Goal: Information Seeking & Learning: Learn about a topic

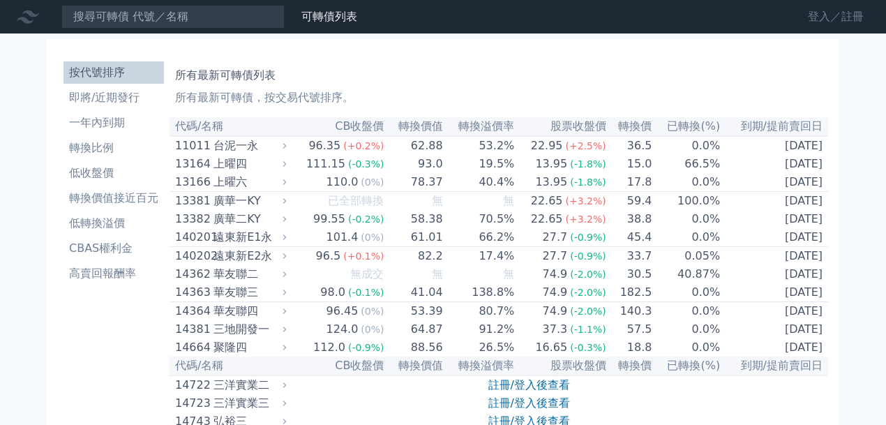
click at [818, 15] on link "登入／註冊" at bounding box center [836, 17] width 78 height 22
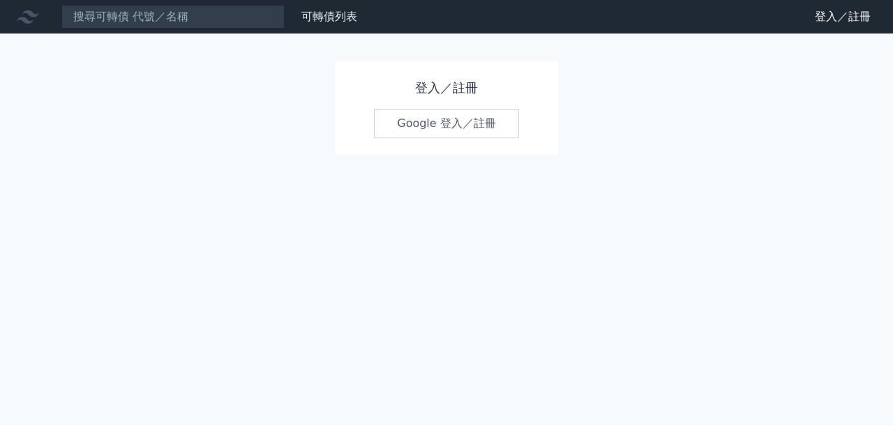
click at [448, 122] on link "Google 登入／註冊" at bounding box center [446, 123] width 145 height 29
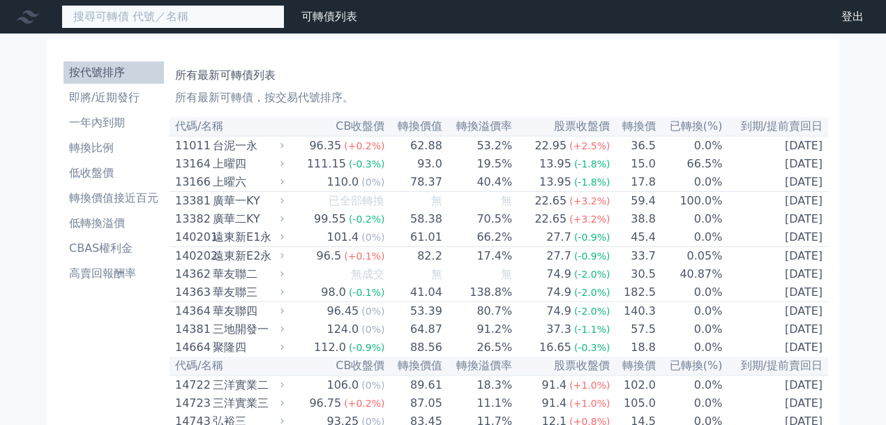
click at [170, 15] on input at bounding box center [172, 17] width 223 height 24
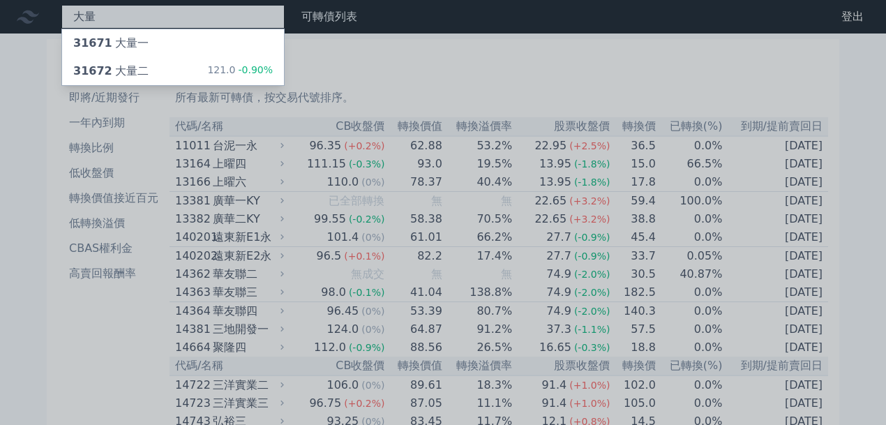
type input "大量"
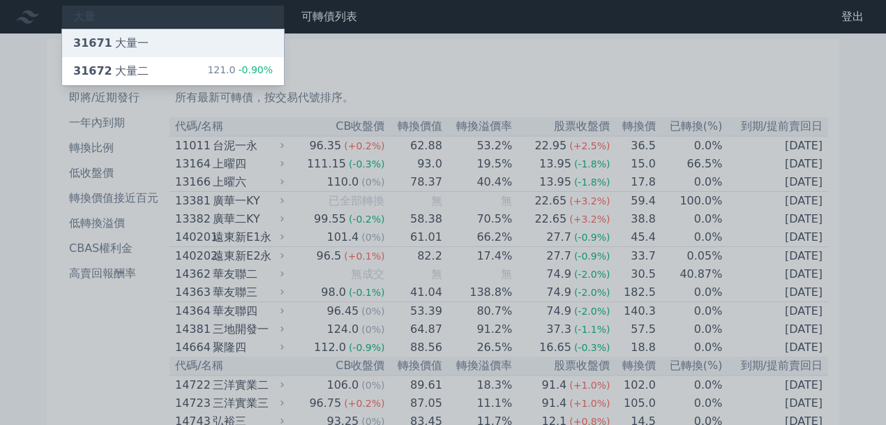
click at [127, 38] on div "31671 大量一" at bounding box center [110, 43] width 75 height 17
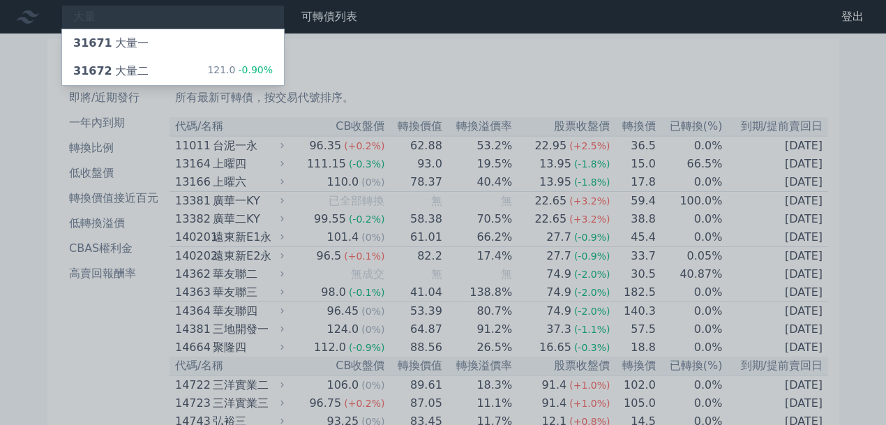
click at [480, 48] on div at bounding box center [443, 212] width 886 height 425
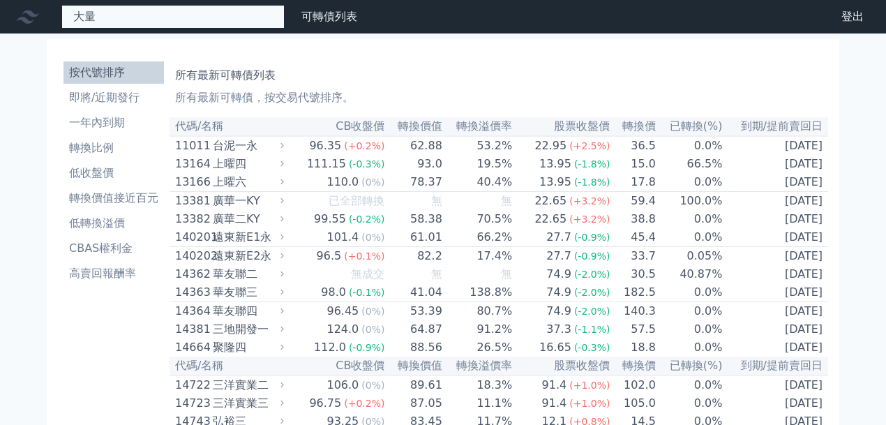
click at [107, 20] on div "大量 31671 大量一 31672 大量二 121.0 -0.90%" at bounding box center [172, 17] width 223 height 24
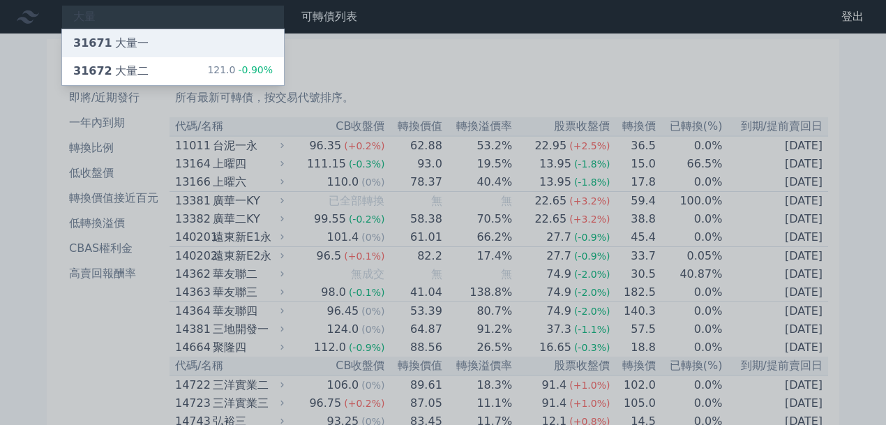
click at [105, 38] on span "31671" at bounding box center [92, 42] width 39 height 13
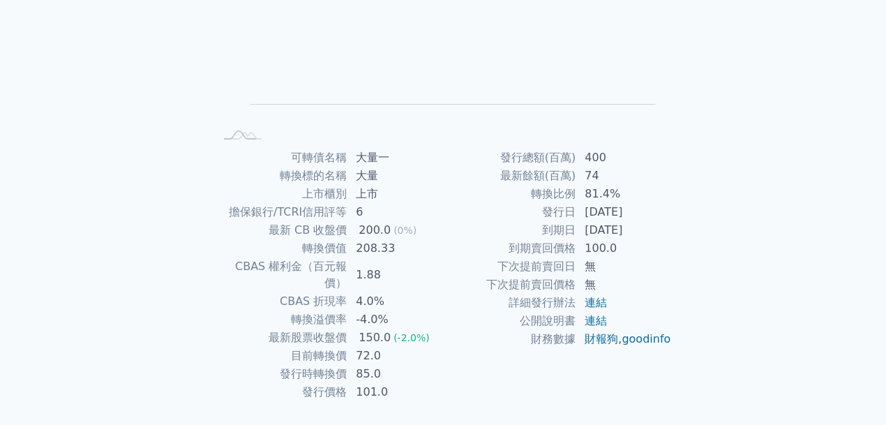
scroll to position [220, 0]
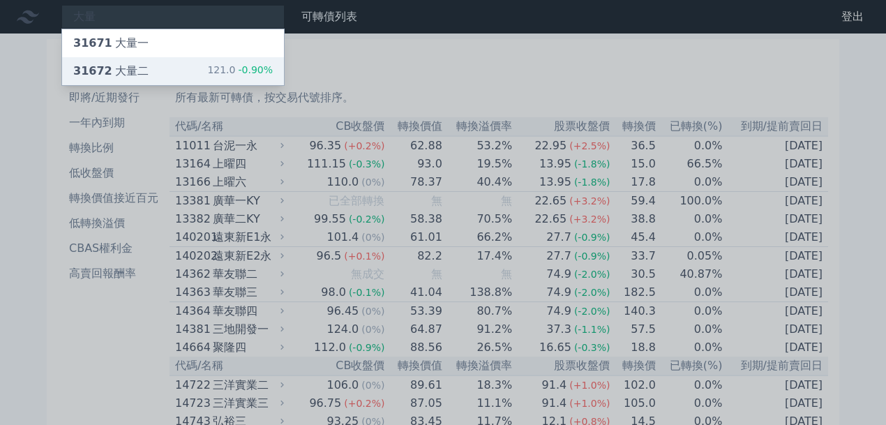
click at [128, 67] on div "31672 大量二" at bounding box center [110, 71] width 75 height 17
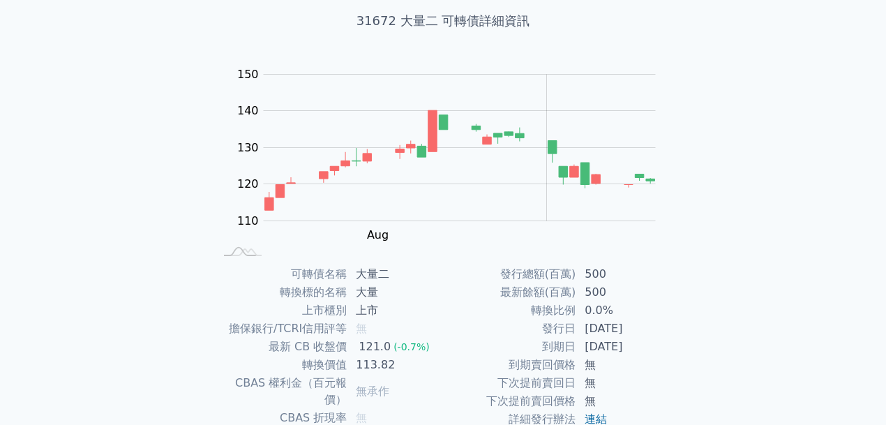
scroll to position [155, 0]
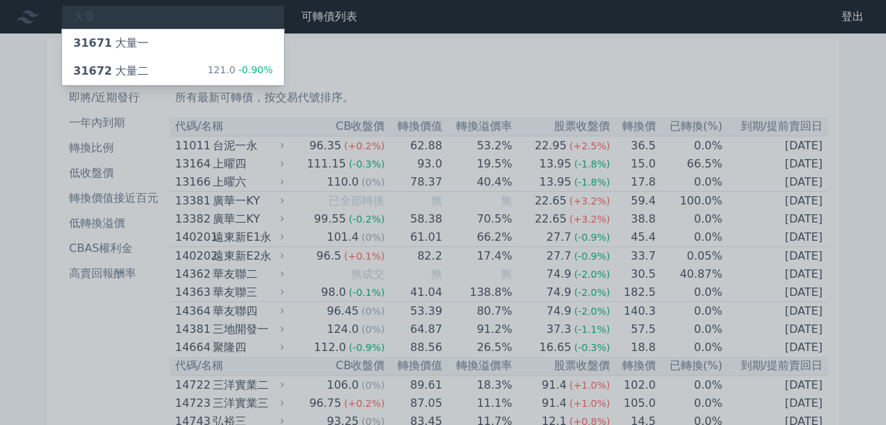
click at [447, 87] on div at bounding box center [443, 212] width 886 height 425
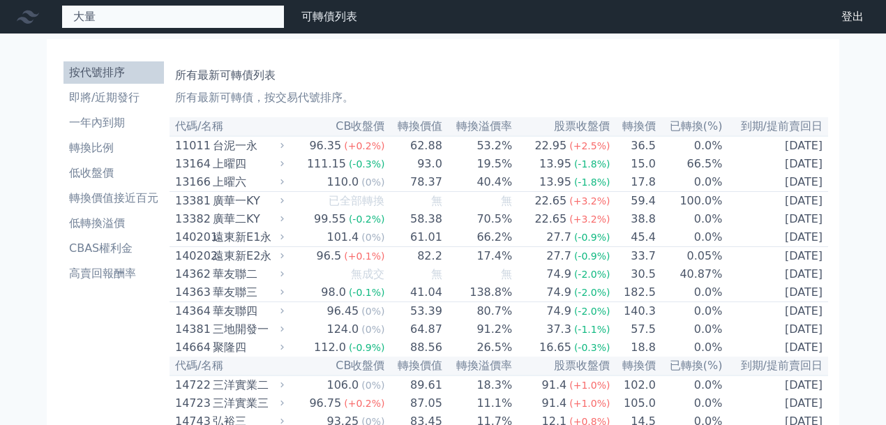
click at [92, 14] on div "大量 31671 大量一 31672 大量二 121.0 -0.90%" at bounding box center [172, 17] width 223 height 24
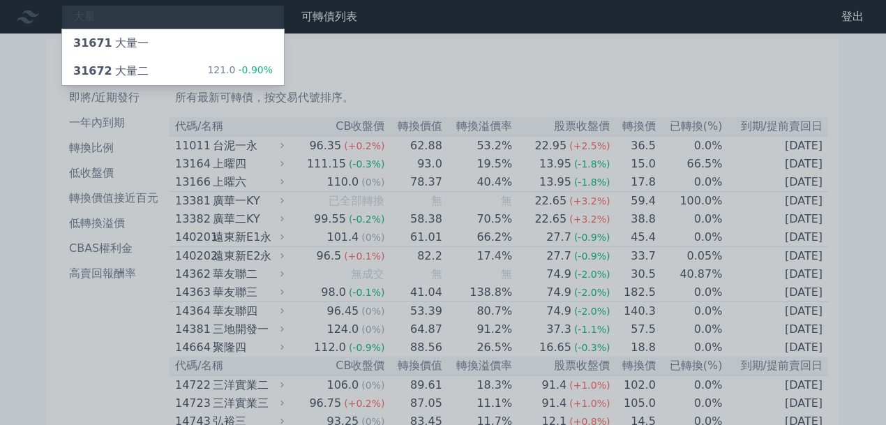
click at [103, 15] on div at bounding box center [443, 212] width 886 height 425
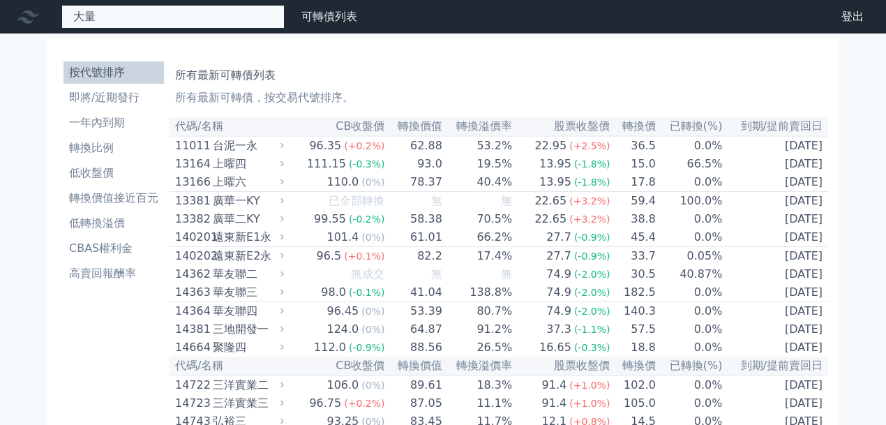
click at [103, 15] on div "大量 31671 大量一 31672 大量二 121.0 -0.90%" at bounding box center [172, 17] width 223 height 24
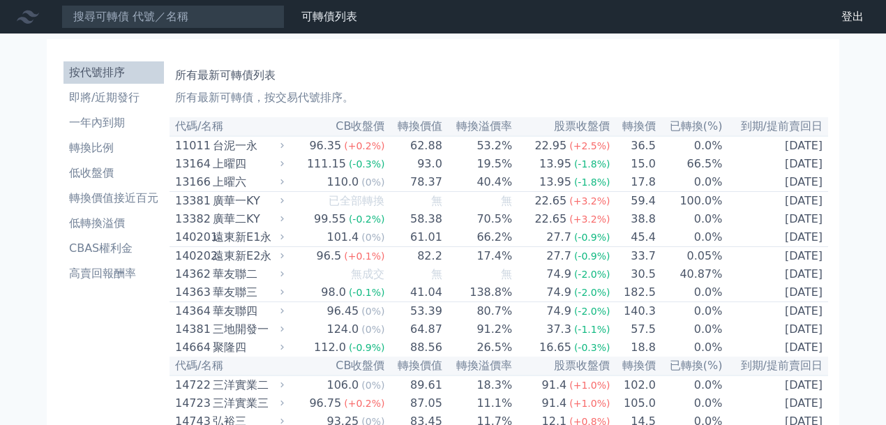
scroll to position [2285, 0]
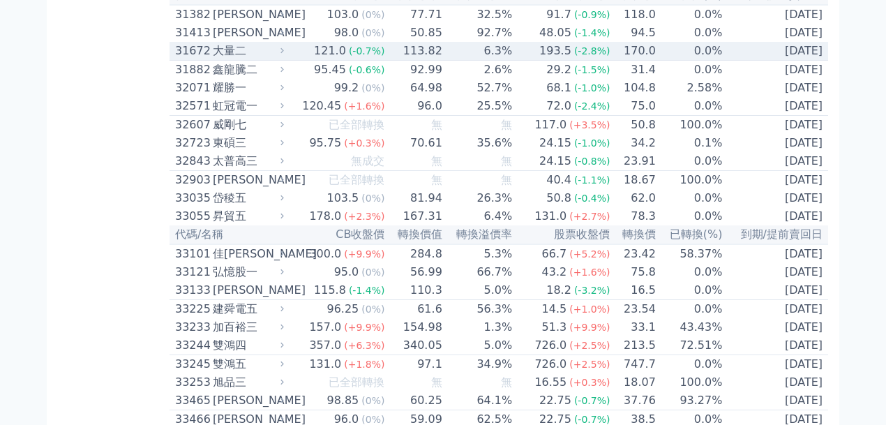
click at [554, 59] on div "193.5" at bounding box center [556, 51] width 38 height 17
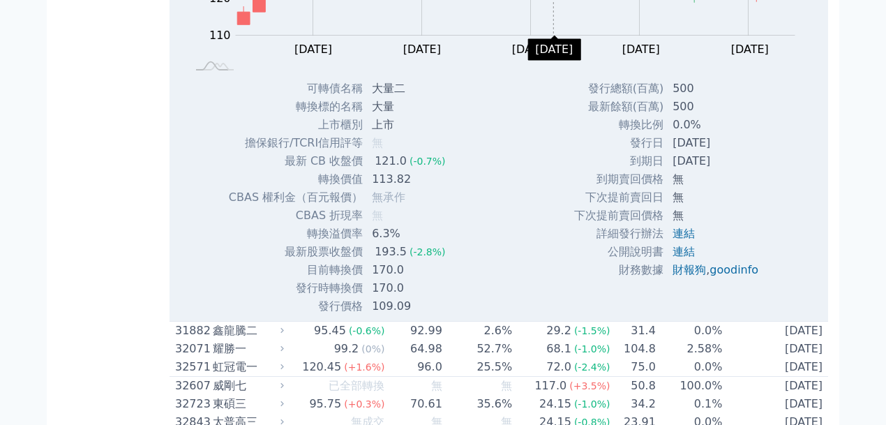
scroll to position [2595, 0]
